Goal: Find specific page/section: Find specific page/section

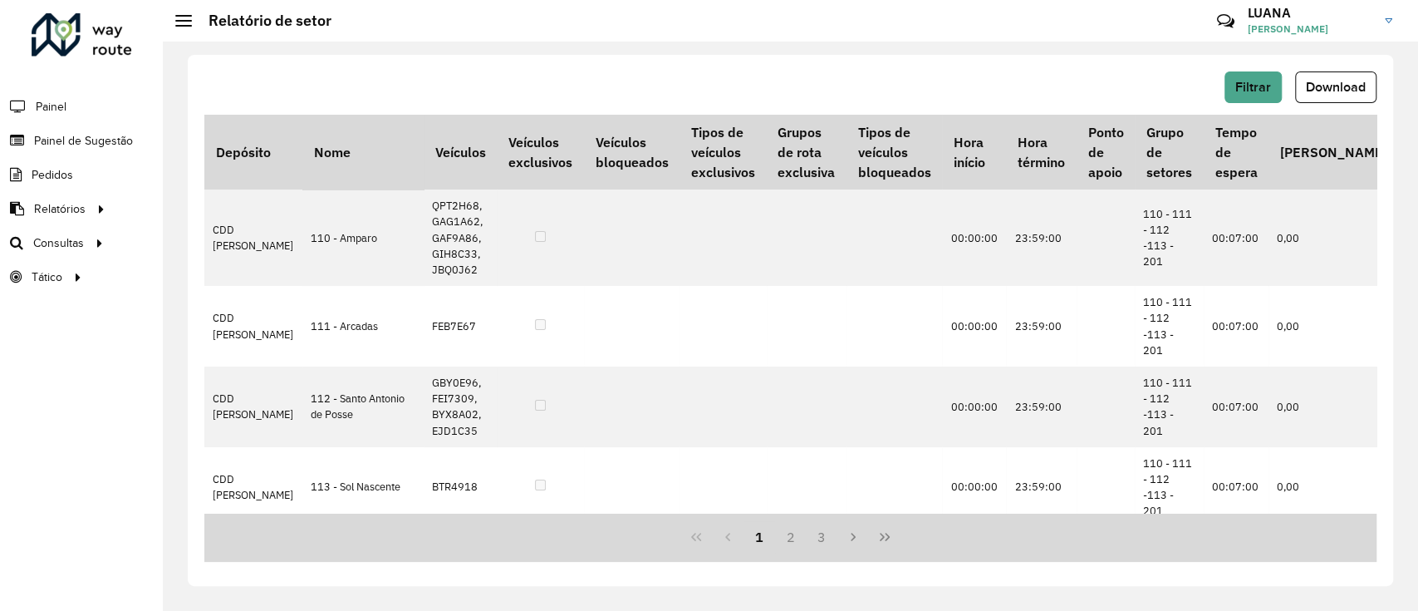
click at [308, 29] on h2 "Relatório de setor" at bounding box center [262, 21] width 140 height 18
click at [313, 39] on hb-header "Relatório de setor Críticas? Dúvidas? Elogios? Sugestões? Entre em contato cono…" at bounding box center [791, 21] width 1256 height 42
drag, startPoint x: 313, startPoint y: 39, endPoint x: 288, endPoint y: 42, distance: 25.2
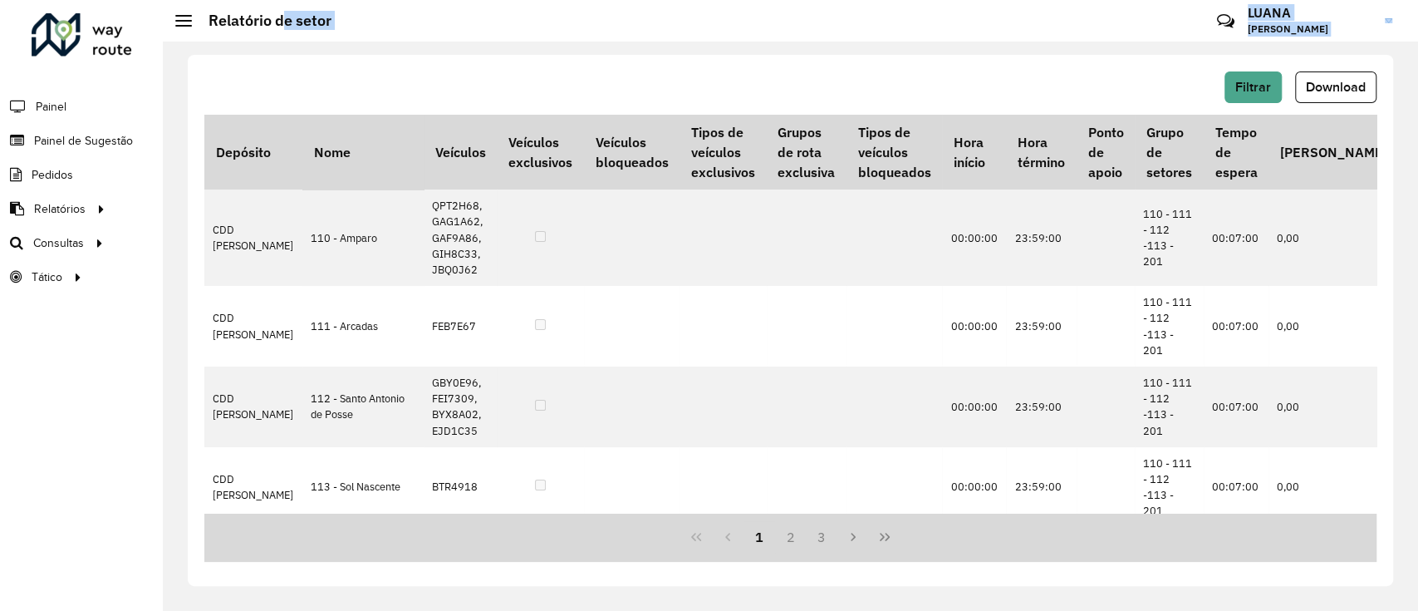
click at [288, 42] on div "Relatório de setor Críticas? Dúvidas? Elogios? Sugestões? Entre em contato cono…" at bounding box center [791, 305] width 1256 height 611
click at [406, 24] on hb-header "Relatório de setor Críticas? Dúvidas? Elogios? Sugestões? Entre em contato cono…" at bounding box center [791, 21] width 1256 height 42
click at [86, 110] on li "Painel" at bounding box center [81, 106] width 163 height 35
click at [89, 57] on link at bounding box center [82, 37] width 101 height 49
